Goal: Task Accomplishment & Management: Use online tool/utility

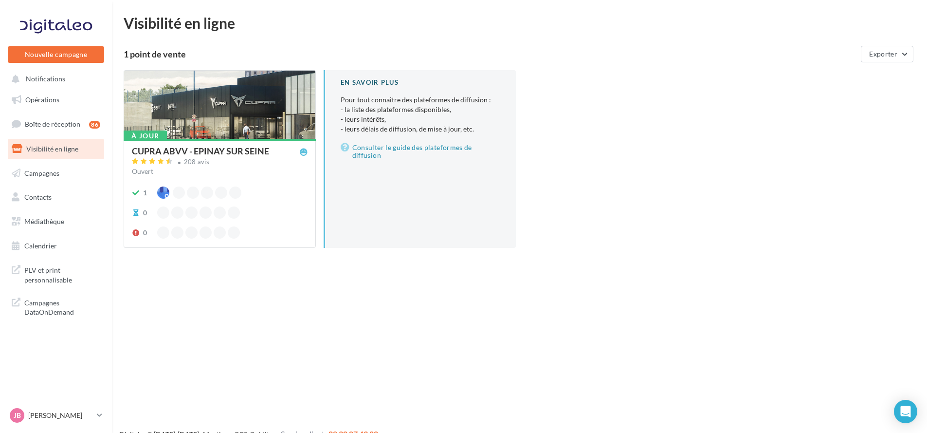
click at [584, 430] on div "Digitaleo © [DATE]-[DATE] - Mentions - CGS - Crédits Service client 02 30 07 43…" at bounding box center [519, 433] width 815 height 11
